Goal: Task Accomplishment & Management: Manage account settings

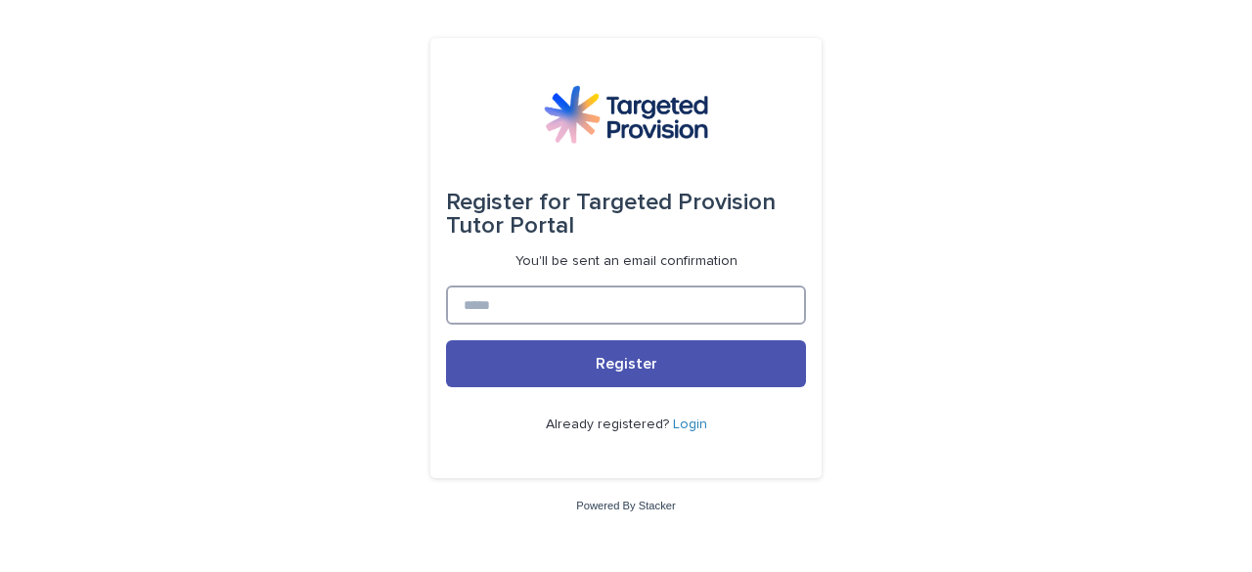
click at [571, 317] on input at bounding box center [626, 305] width 360 height 39
click at [692, 423] on link "Login" at bounding box center [690, 425] width 34 height 14
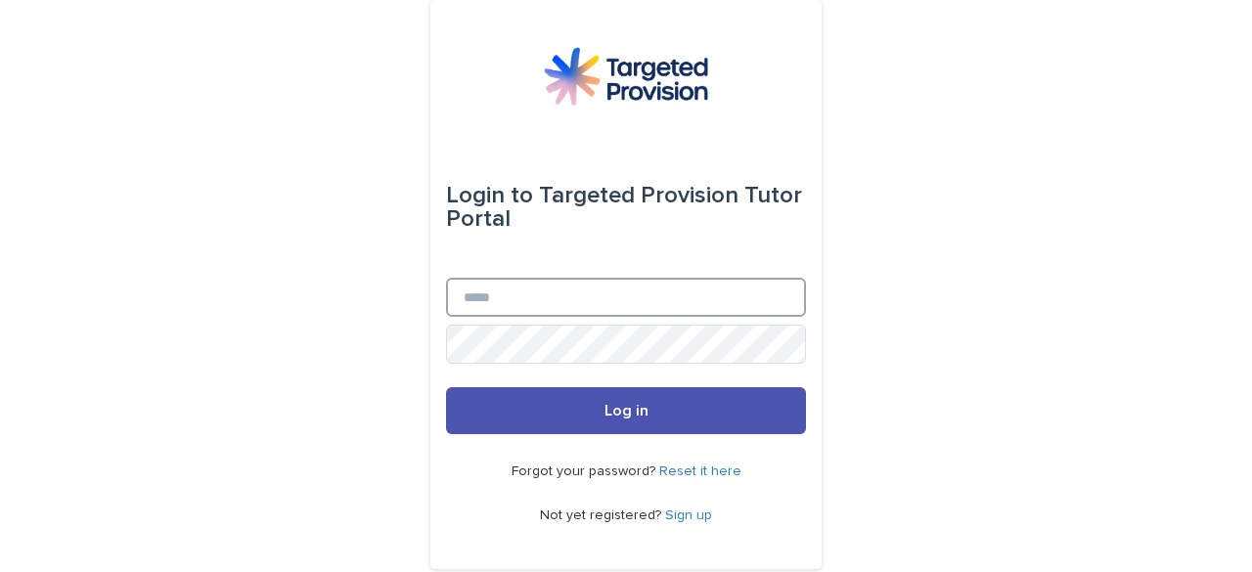
type input "**********"
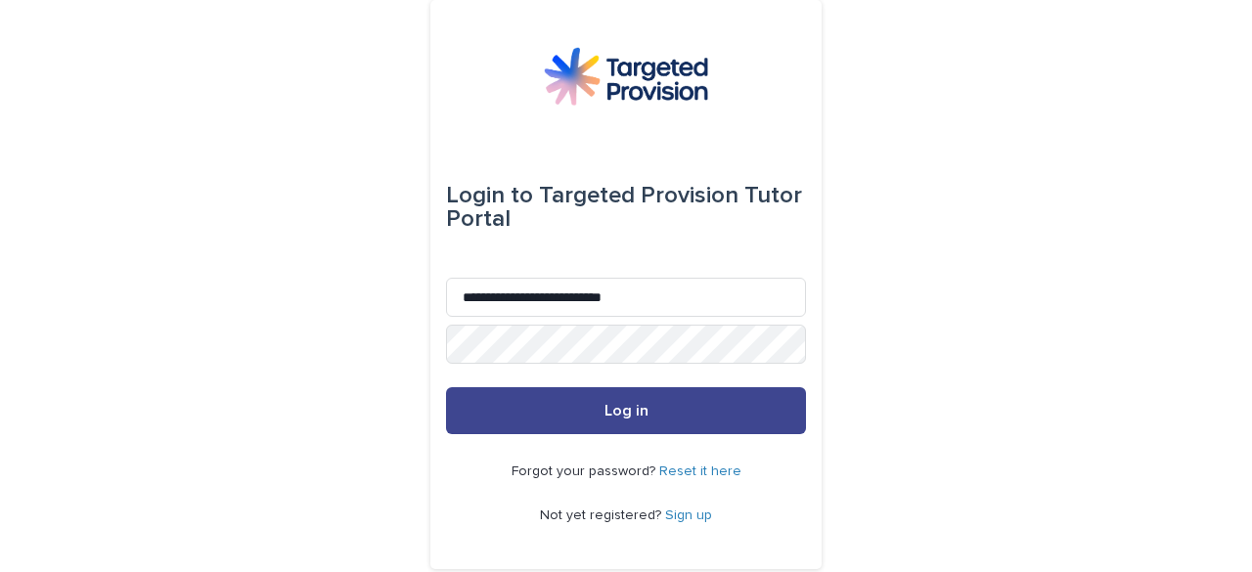
click at [593, 404] on button "Log in" at bounding box center [626, 410] width 360 height 47
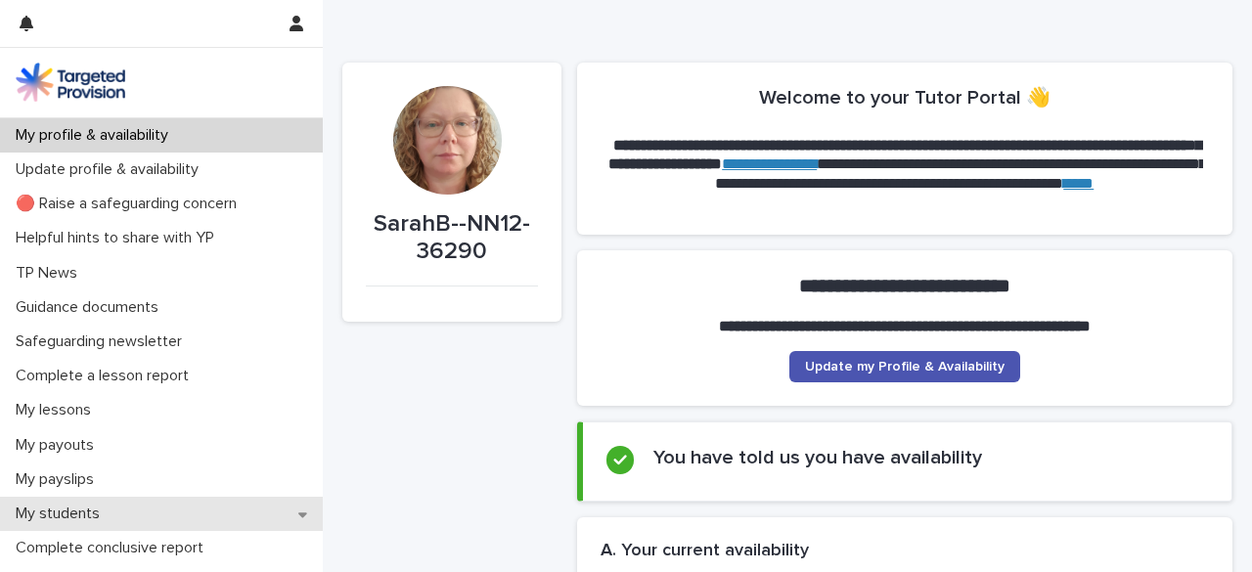
click at [95, 510] on p "My students" at bounding box center [62, 514] width 108 height 19
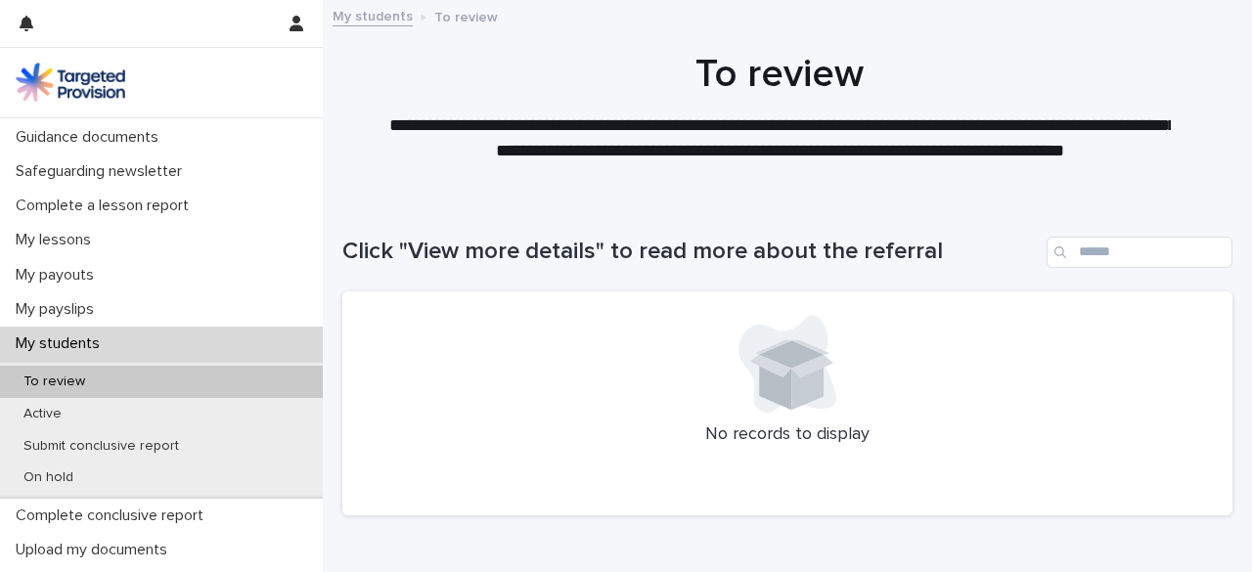
scroll to position [198, 0]
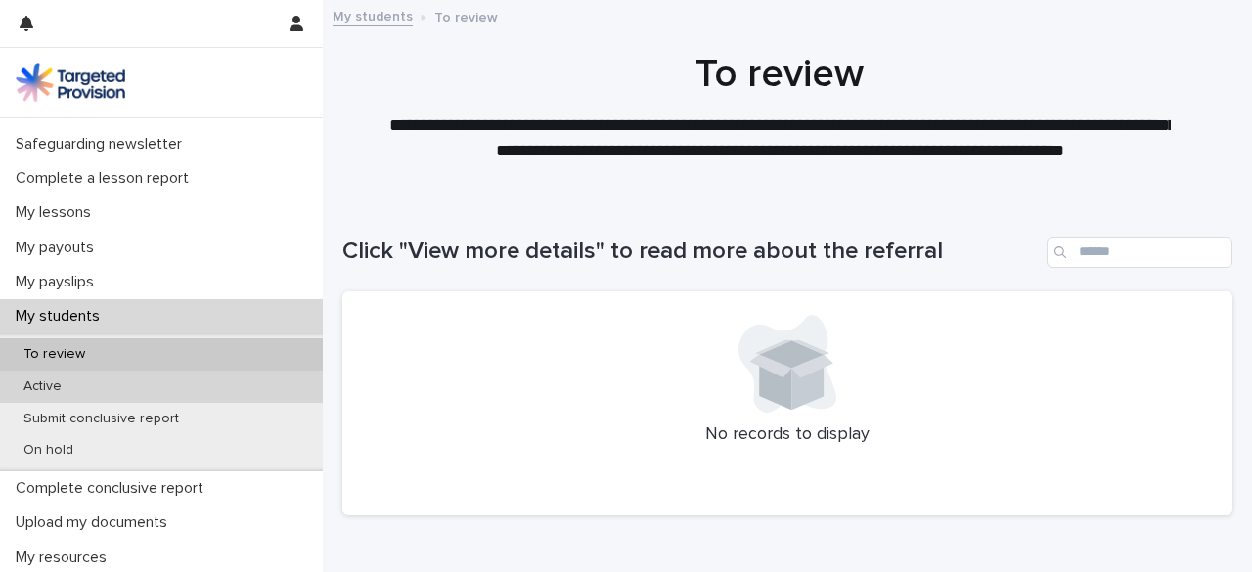
click at [187, 376] on div "Active" at bounding box center [161, 387] width 323 height 32
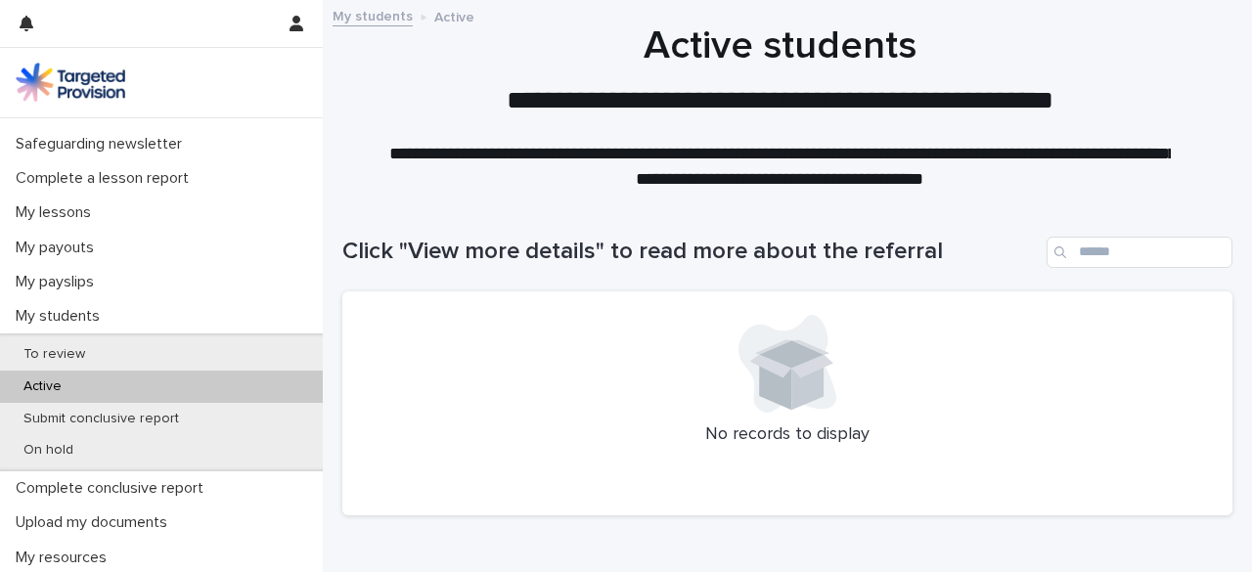
scroll to position [201, 0]
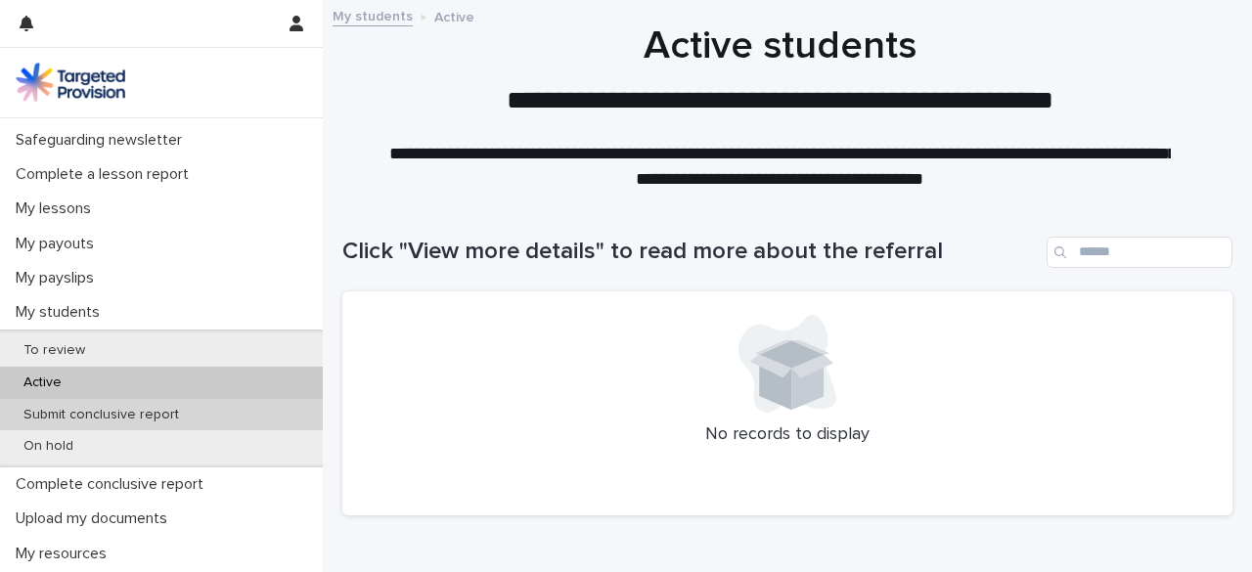
click at [133, 418] on p "Submit conclusive report" at bounding box center [101, 415] width 187 height 17
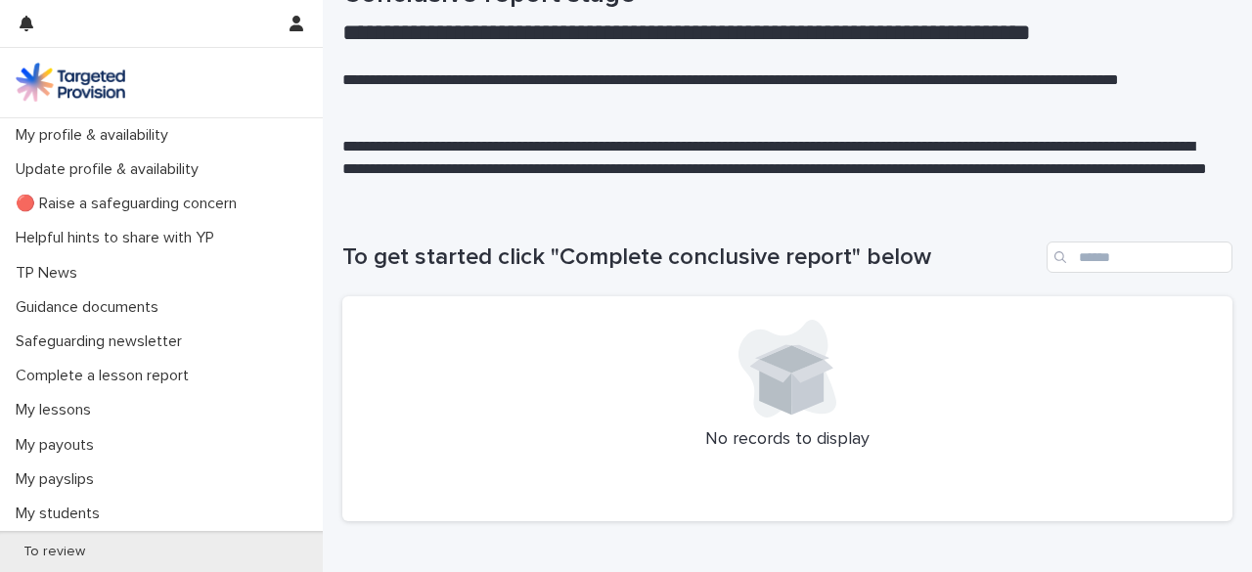
scroll to position [200, 0]
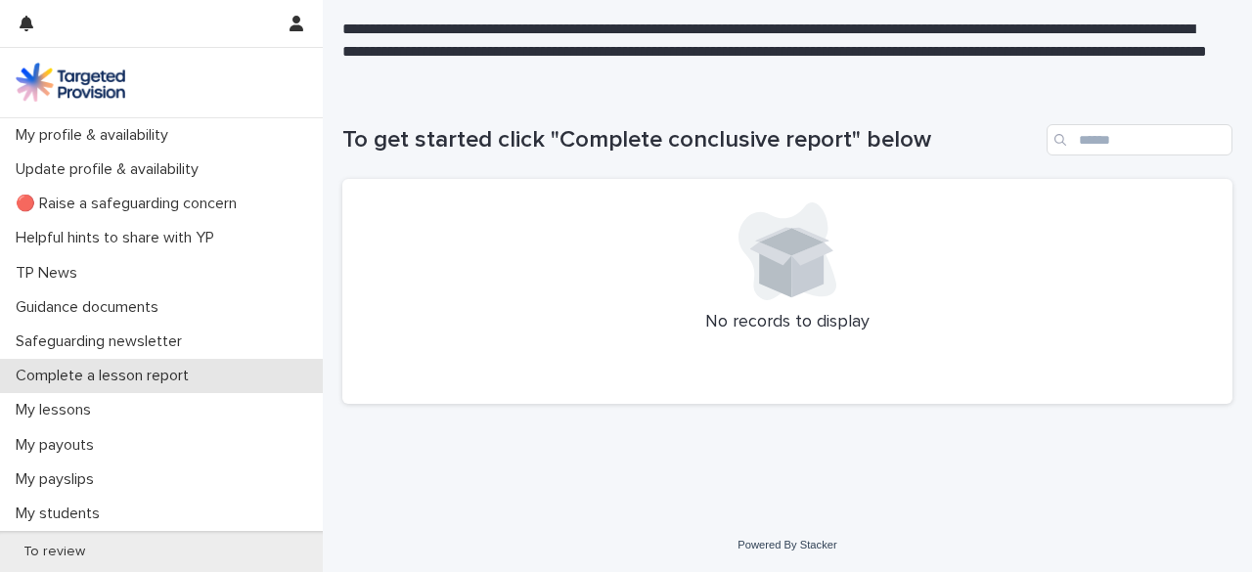
click at [119, 377] on p "Complete a lesson report" at bounding box center [106, 376] width 197 height 19
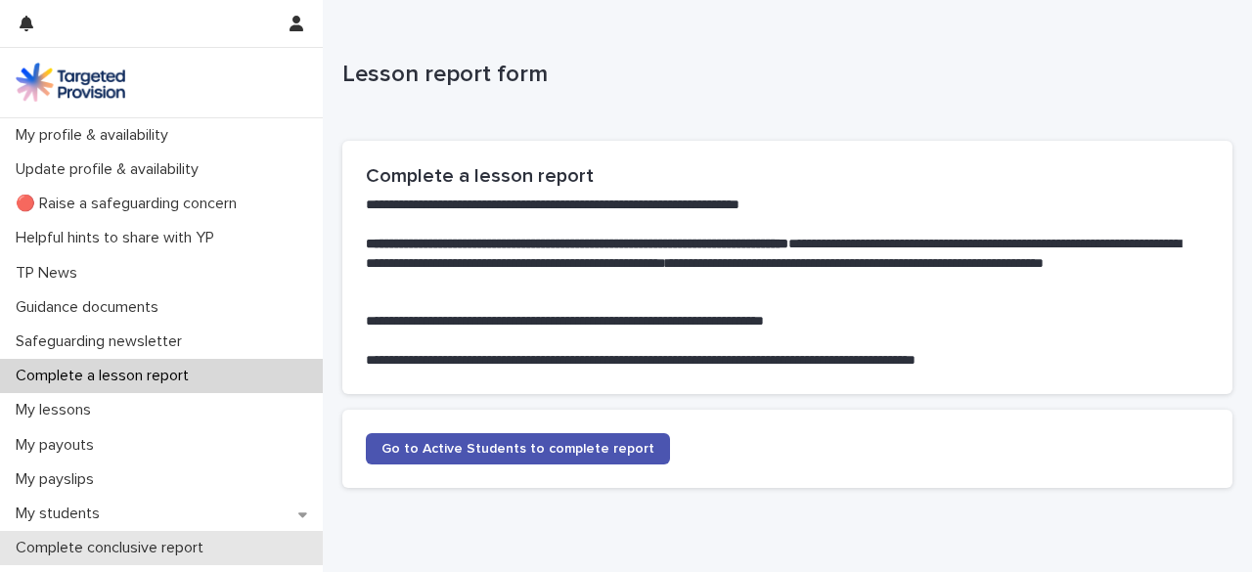
click at [196, 540] on p "Complete conclusive report" at bounding box center [113, 548] width 211 height 19
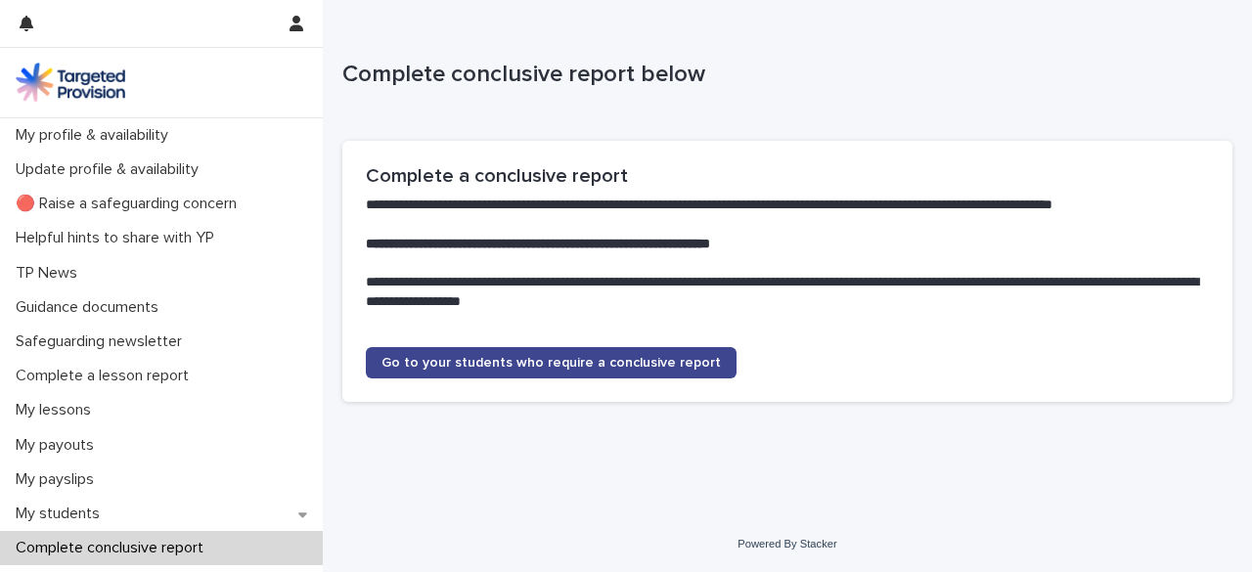
click at [557, 367] on span "Go to your students who require a conclusive report" at bounding box center [550, 363] width 339 height 14
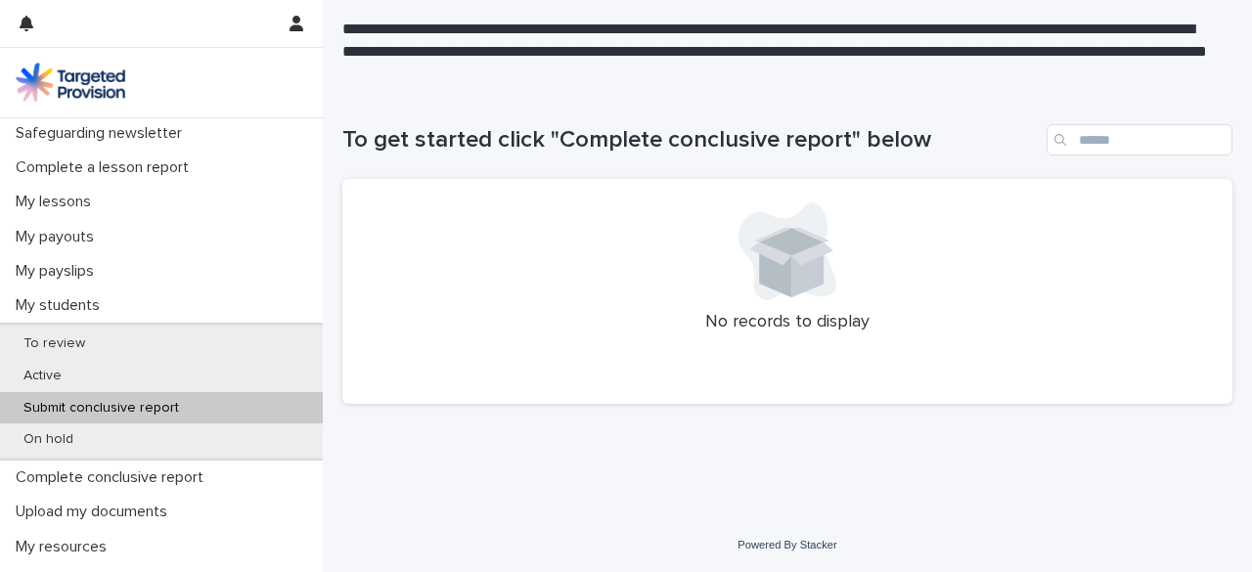
scroll to position [206, 0]
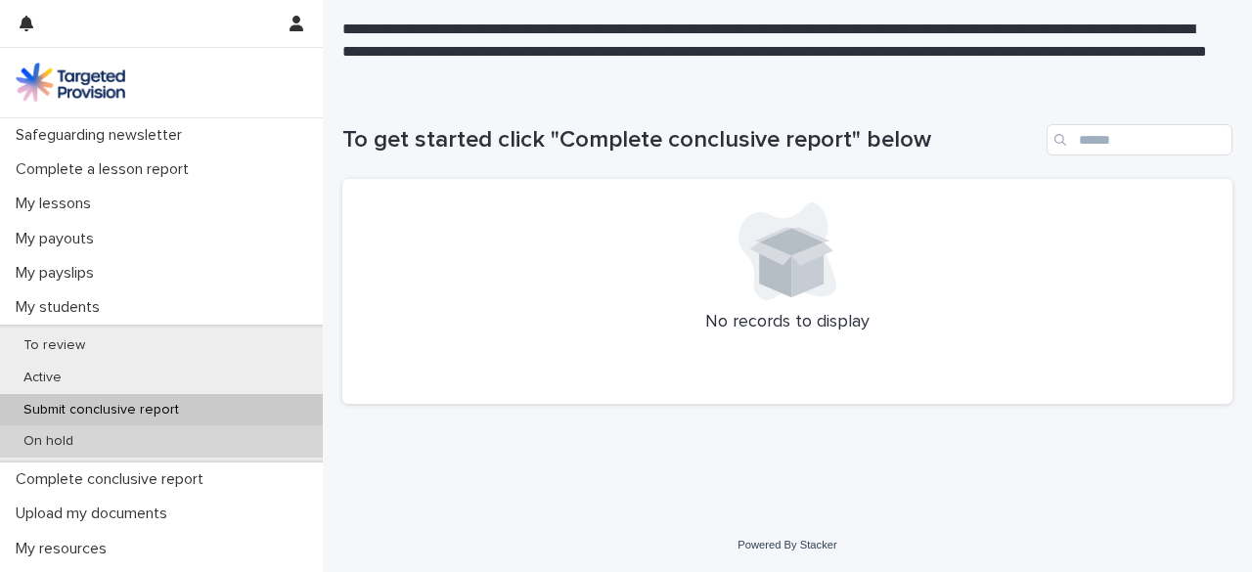
click at [57, 438] on p "On hold" at bounding box center [48, 441] width 81 height 17
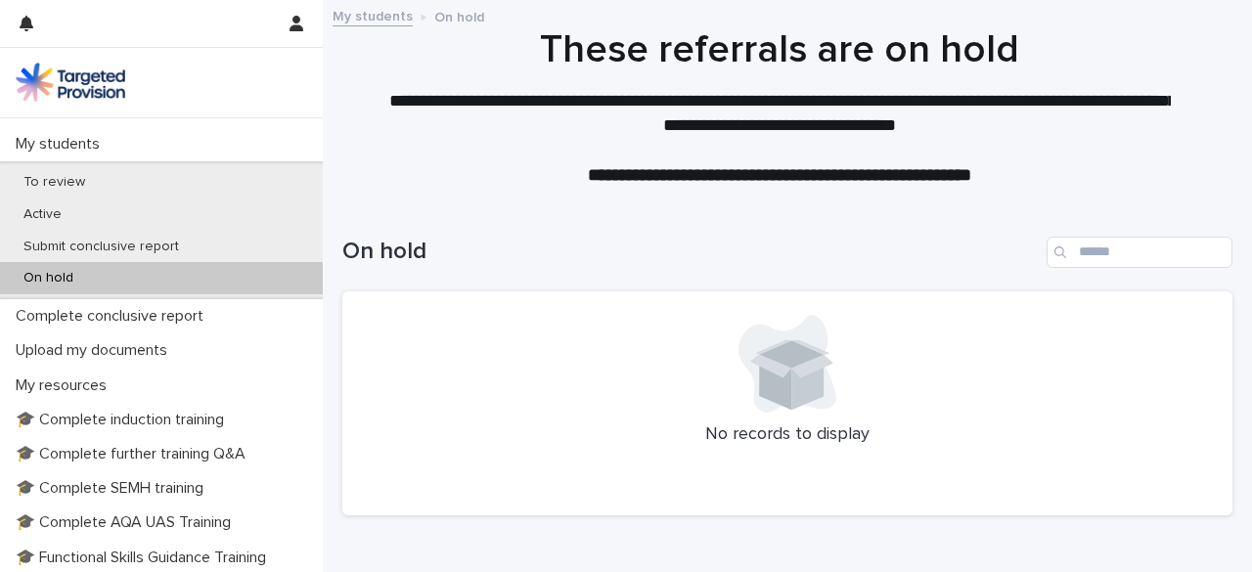
scroll to position [375, 0]
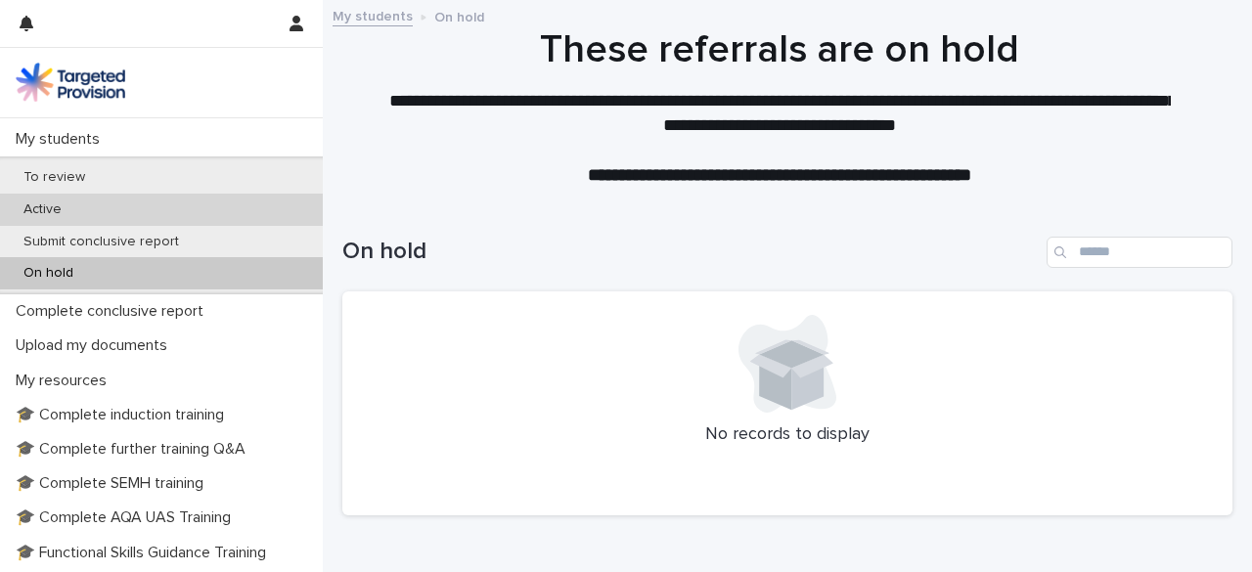
click at [133, 205] on div "Active" at bounding box center [161, 210] width 323 height 32
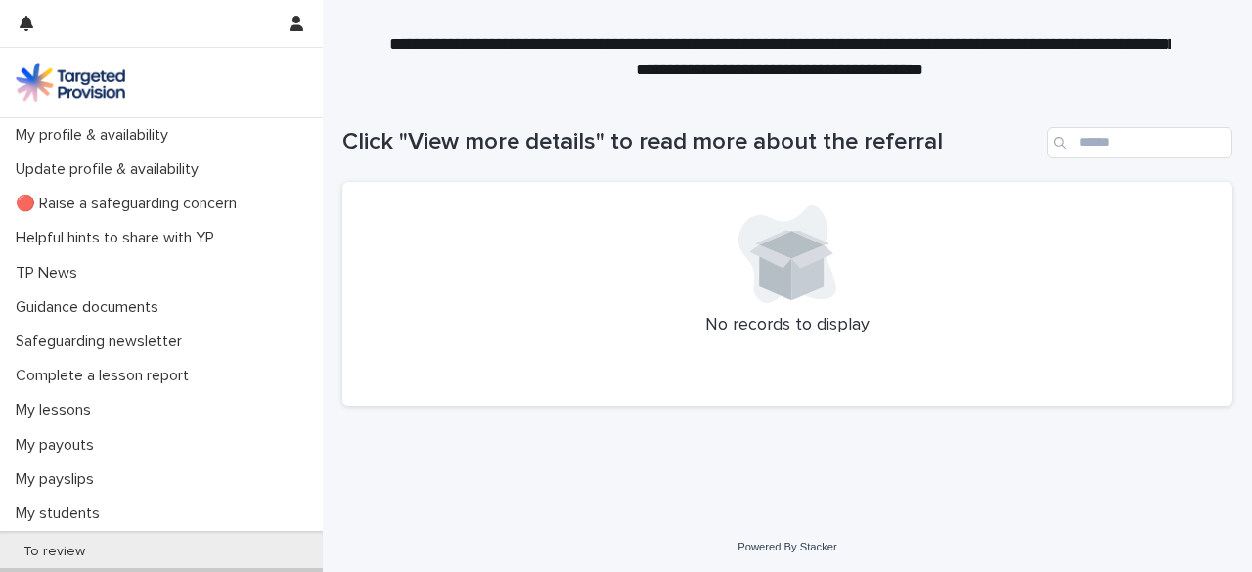
scroll to position [111, 0]
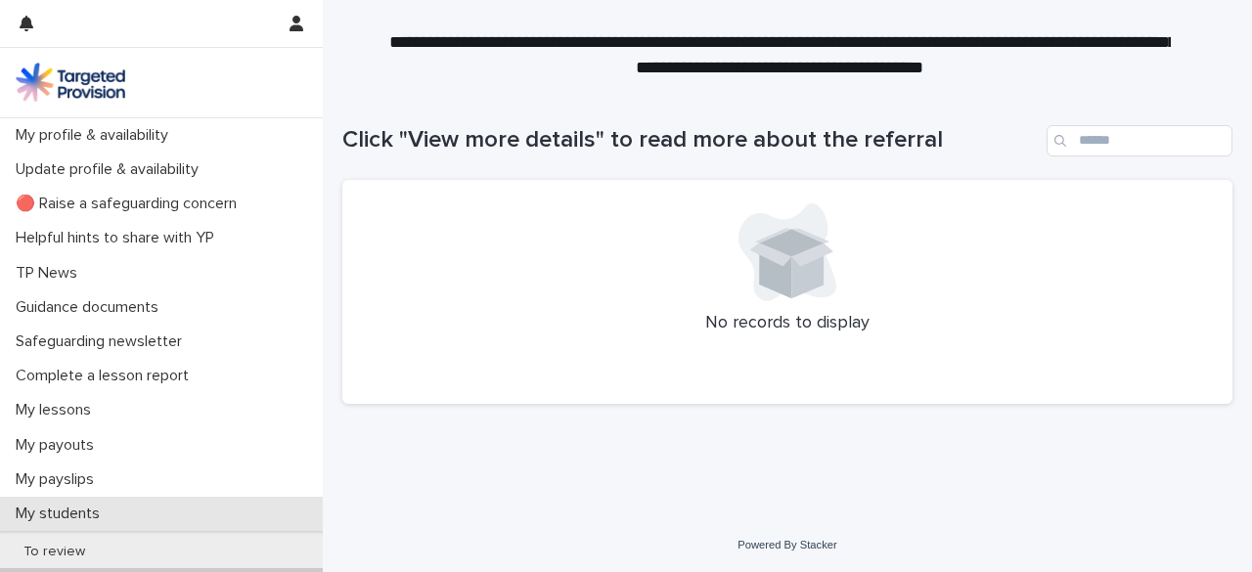
click at [85, 510] on p "My students" at bounding box center [62, 514] width 108 height 19
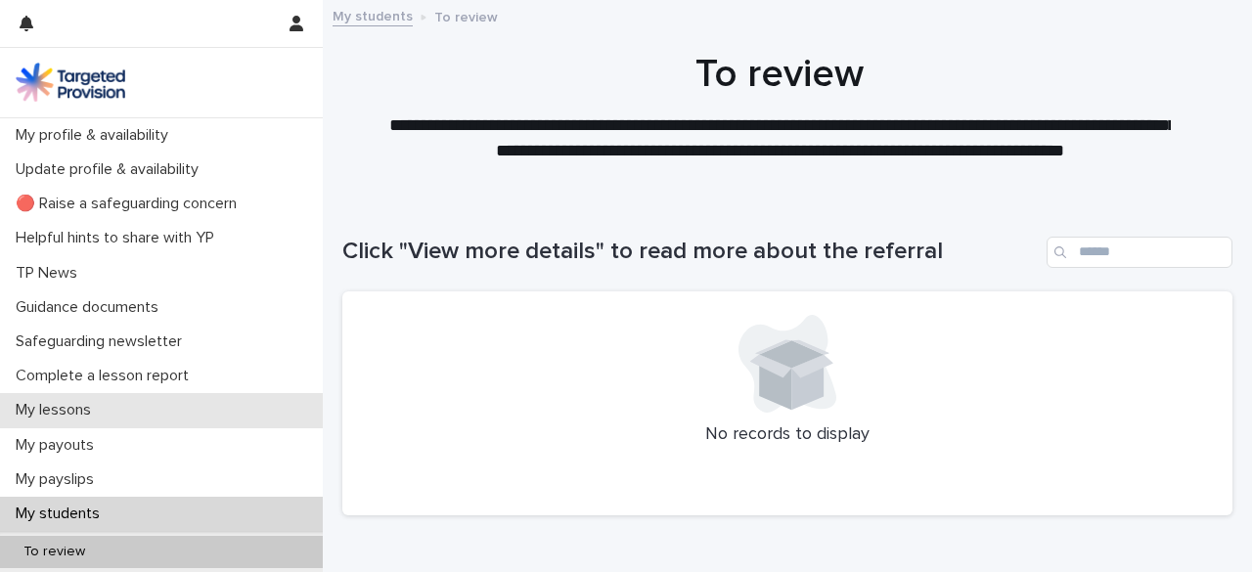
click at [104, 396] on div "My lessons" at bounding box center [161, 410] width 323 height 34
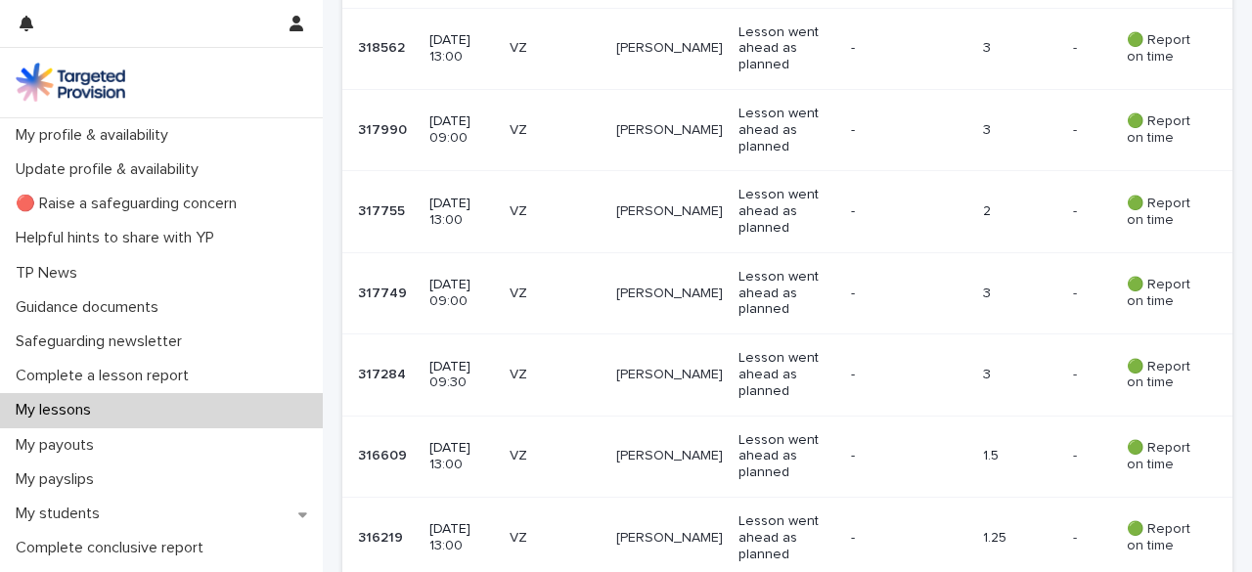
scroll to position [575, 0]
